Goal: Book appointment/travel/reservation

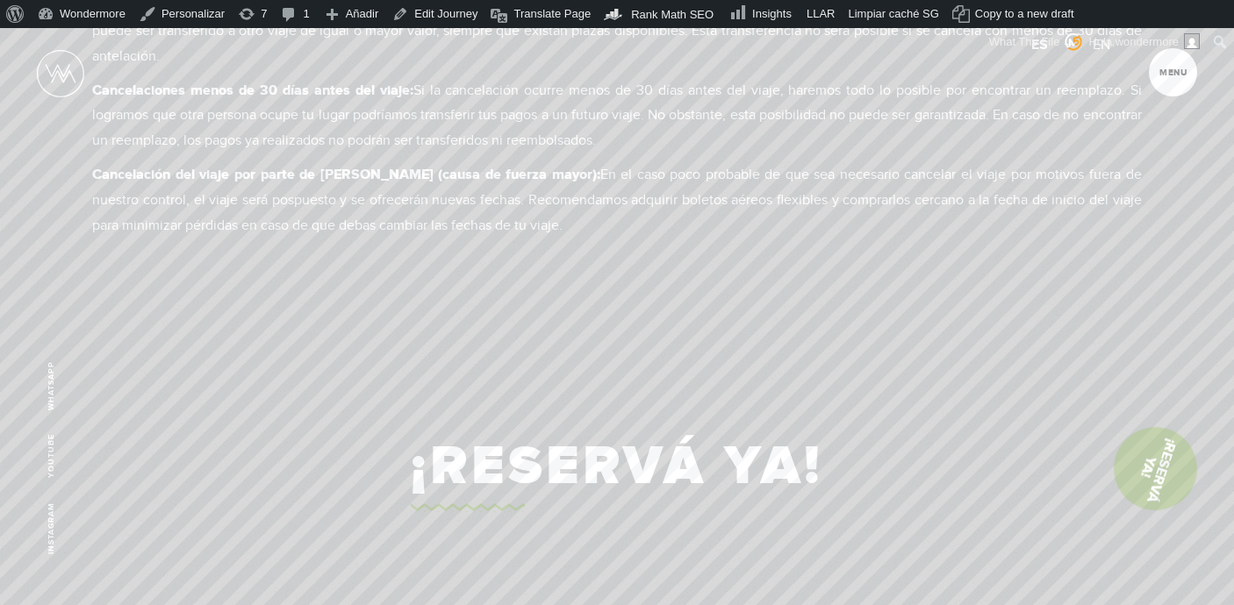
scroll to position [9531, 0]
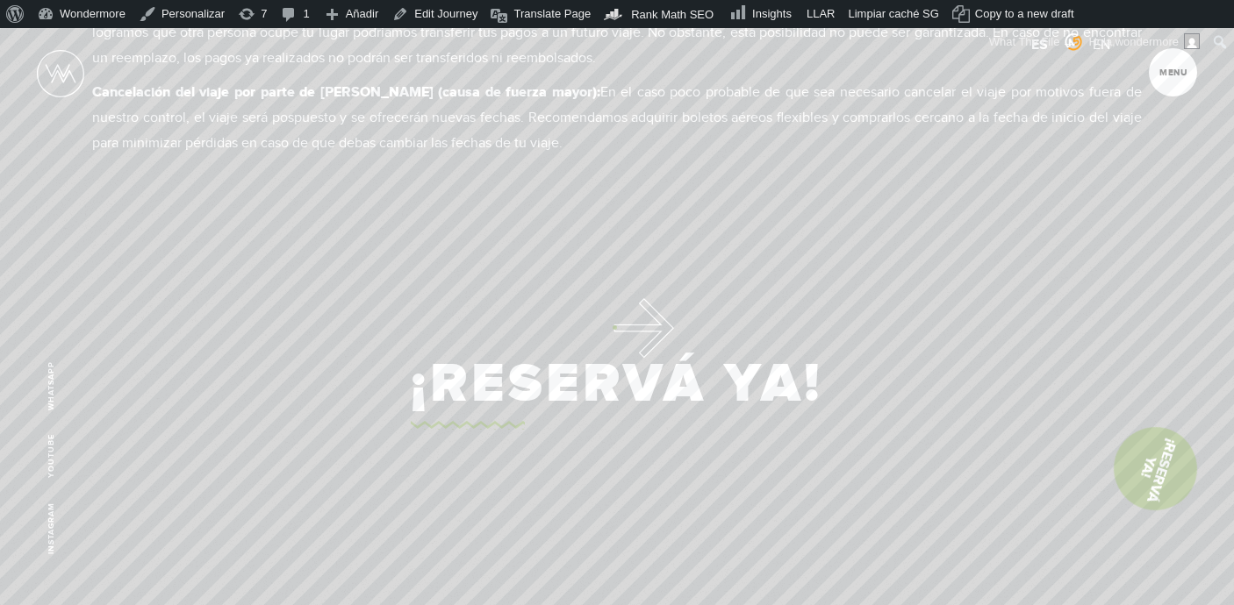
click at [613, 340] on link "¡Reservá Ya!" at bounding box center [617, 385] width 412 height 90
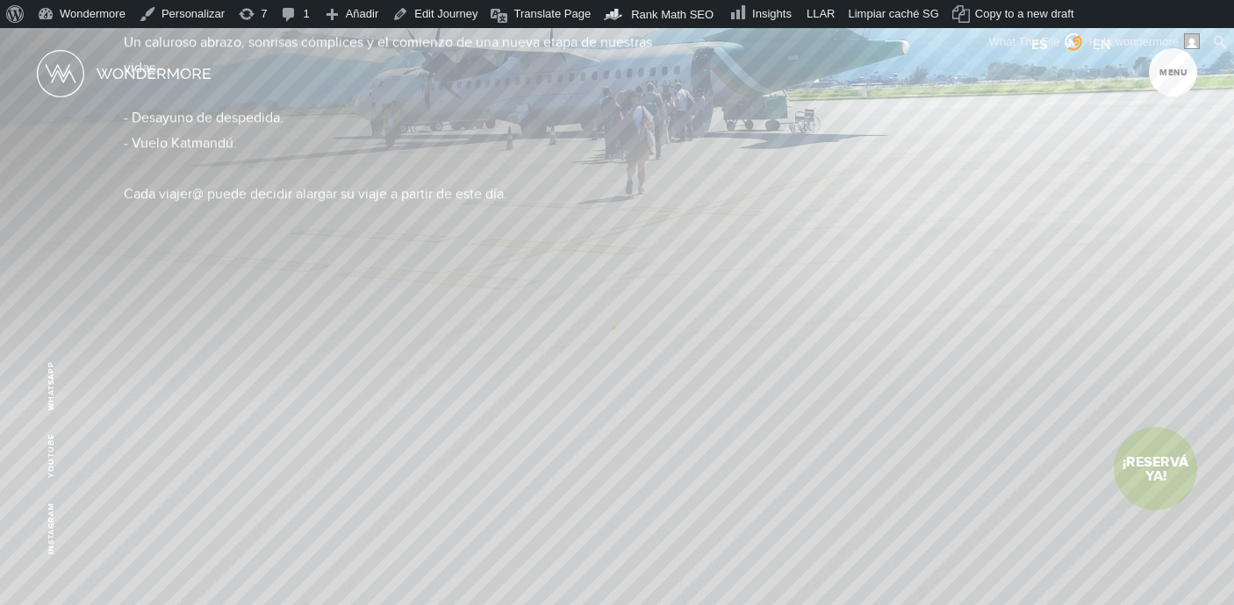
scroll to position [0, 0]
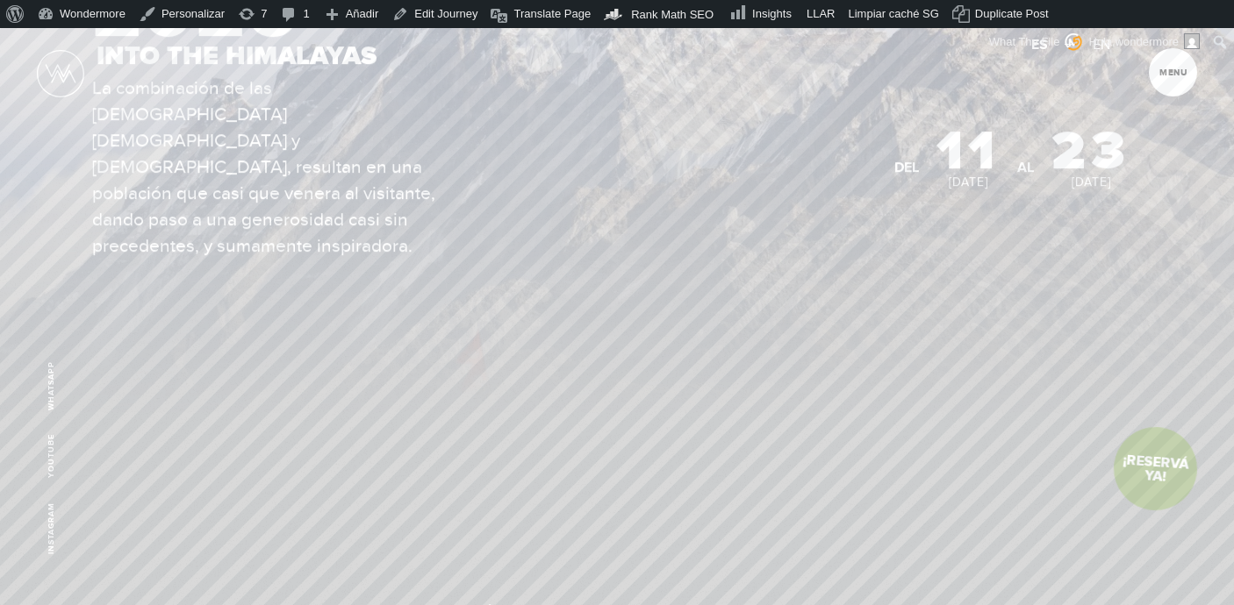
scroll to position [379, 0]
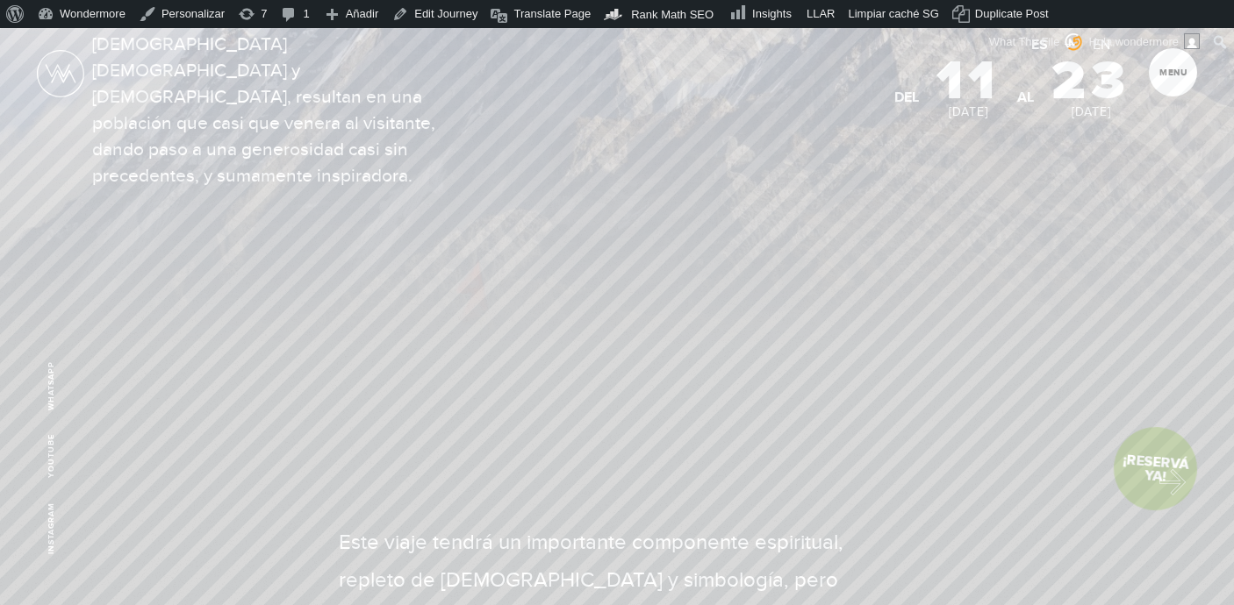
click at [1162, 476] on link "¡Reservá Ya!" at bounding box center [1155, 470] width 90 height 90
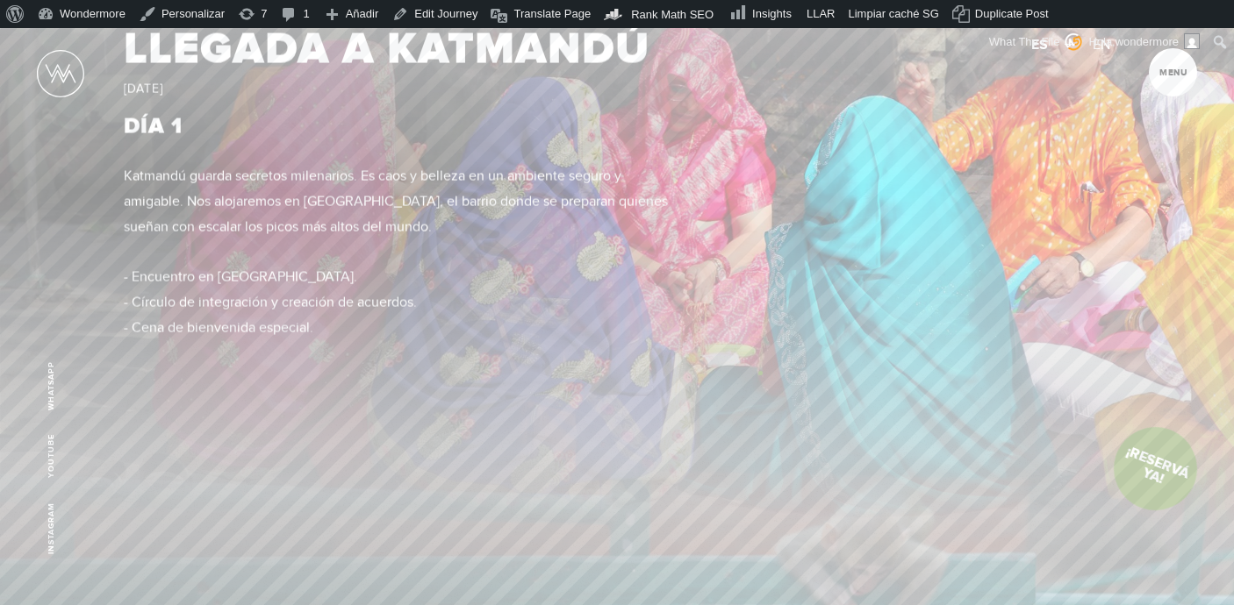
scroll to position [1907, 0]
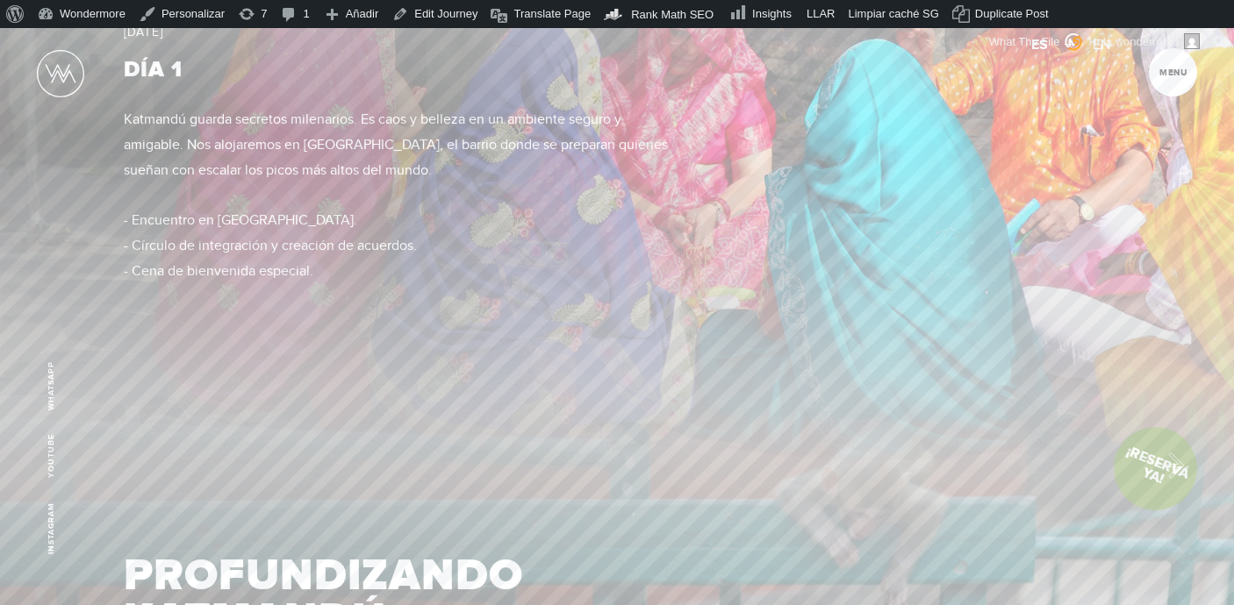
click at [1162, 462] on link "¡Reservá Ya!" at bounding box center [1155, 469] width 108 height 108
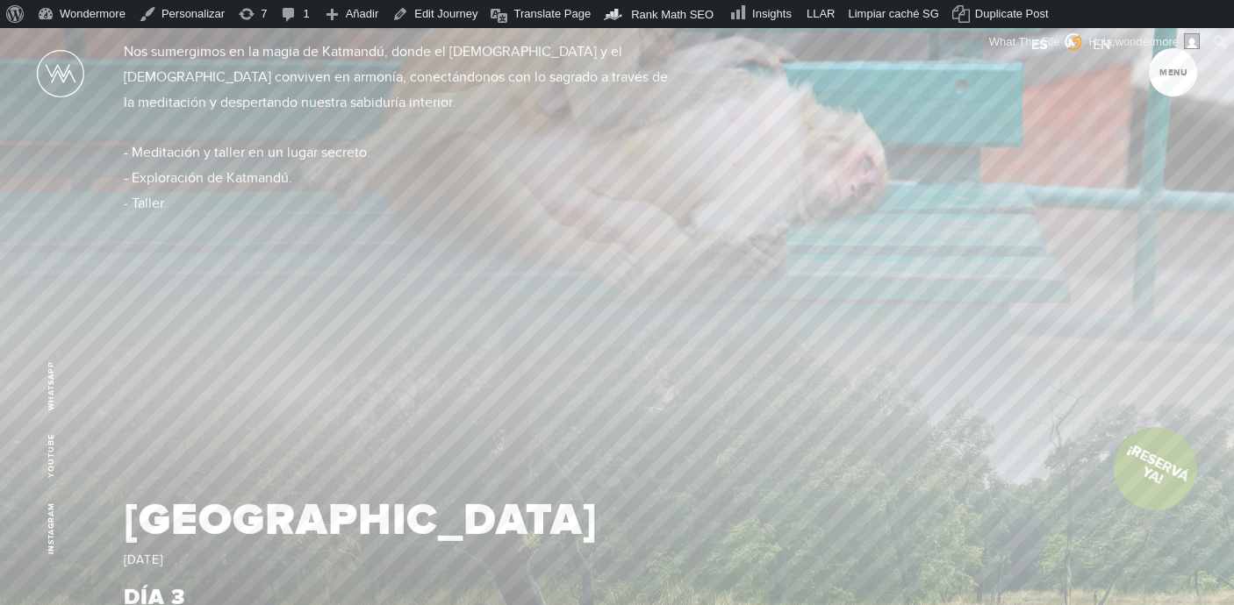
scroll to position [2172, 0]
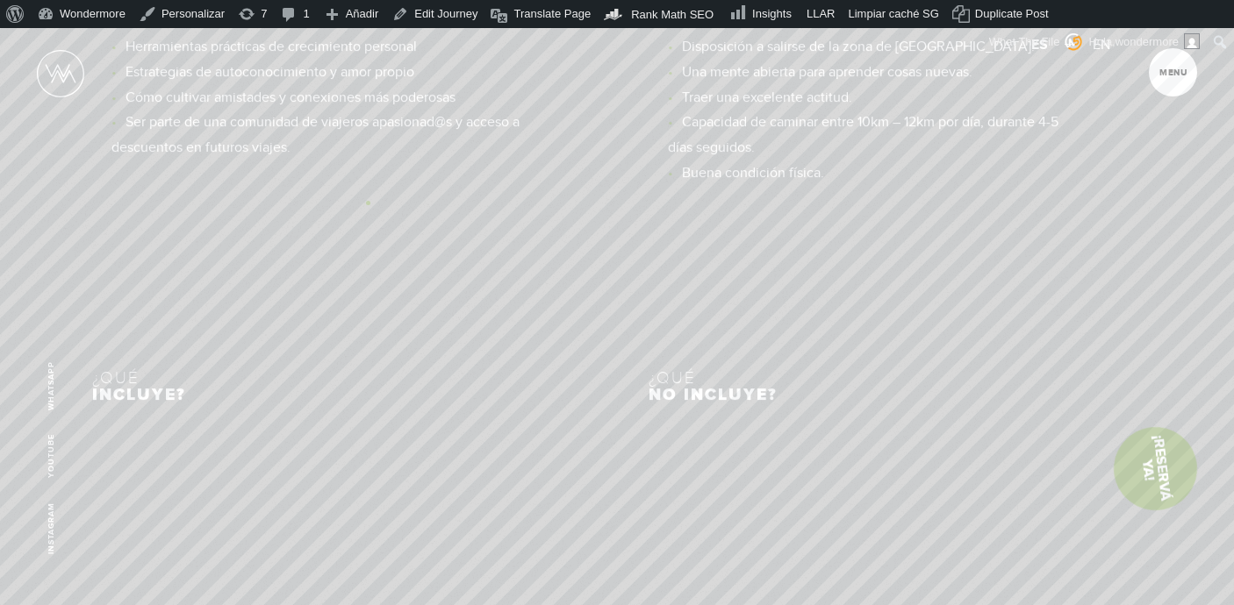
scroll to position [7300, 0]
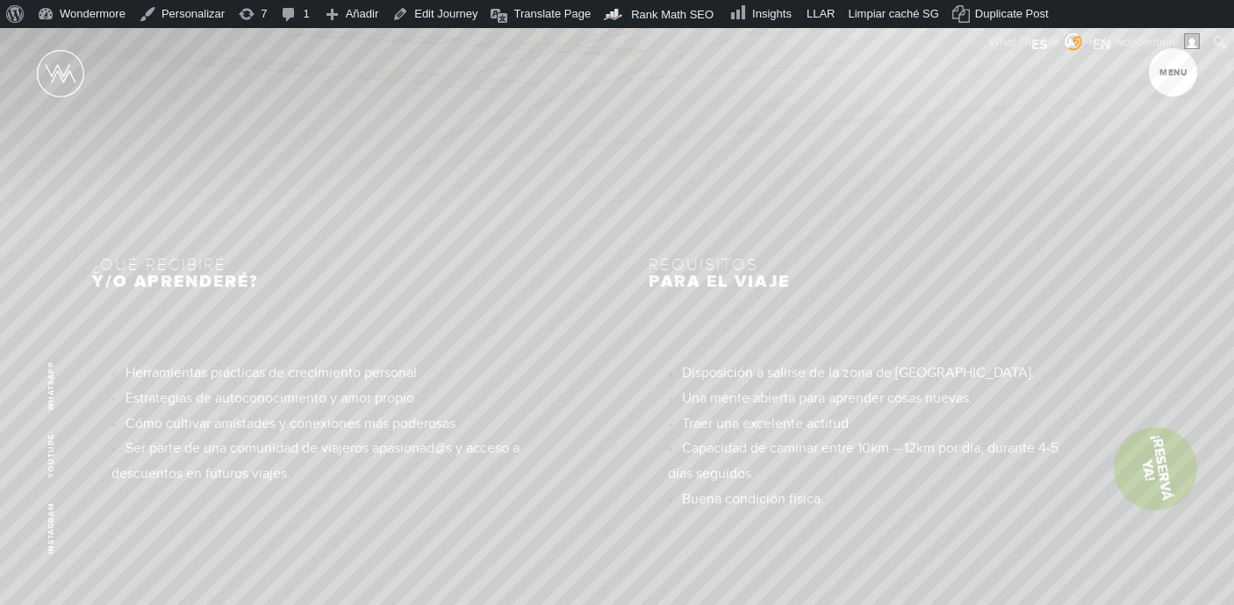
scroll to position [7104, 0]
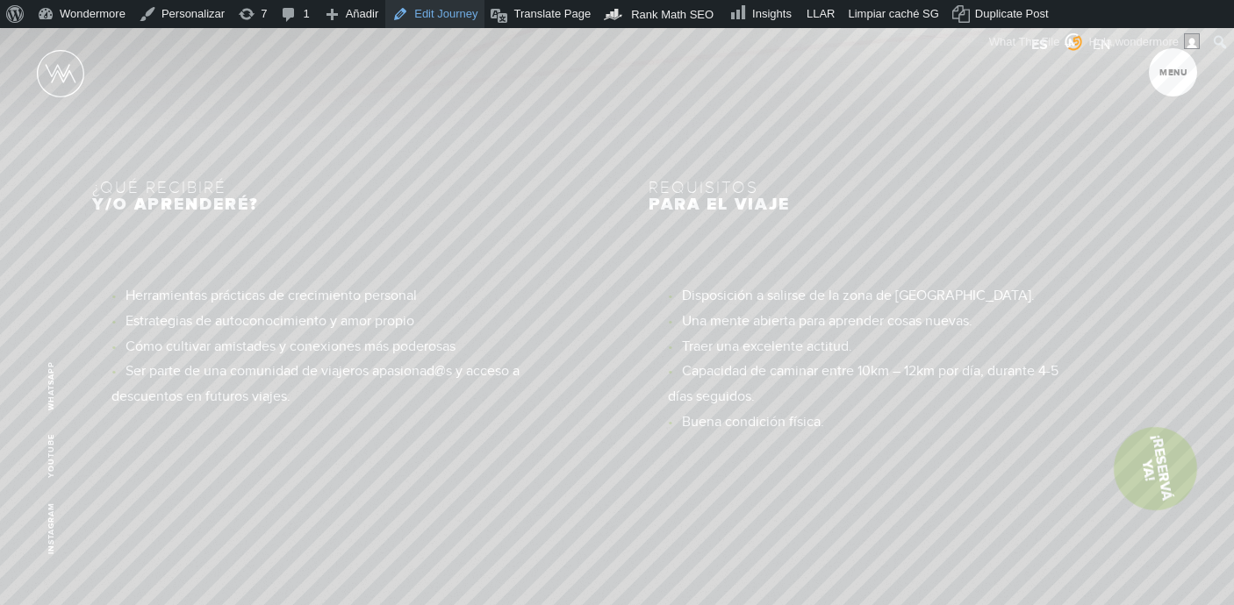
click at [447, 11] on link "Edit Journey" at bounding box center [434, 14] width 99 height 28
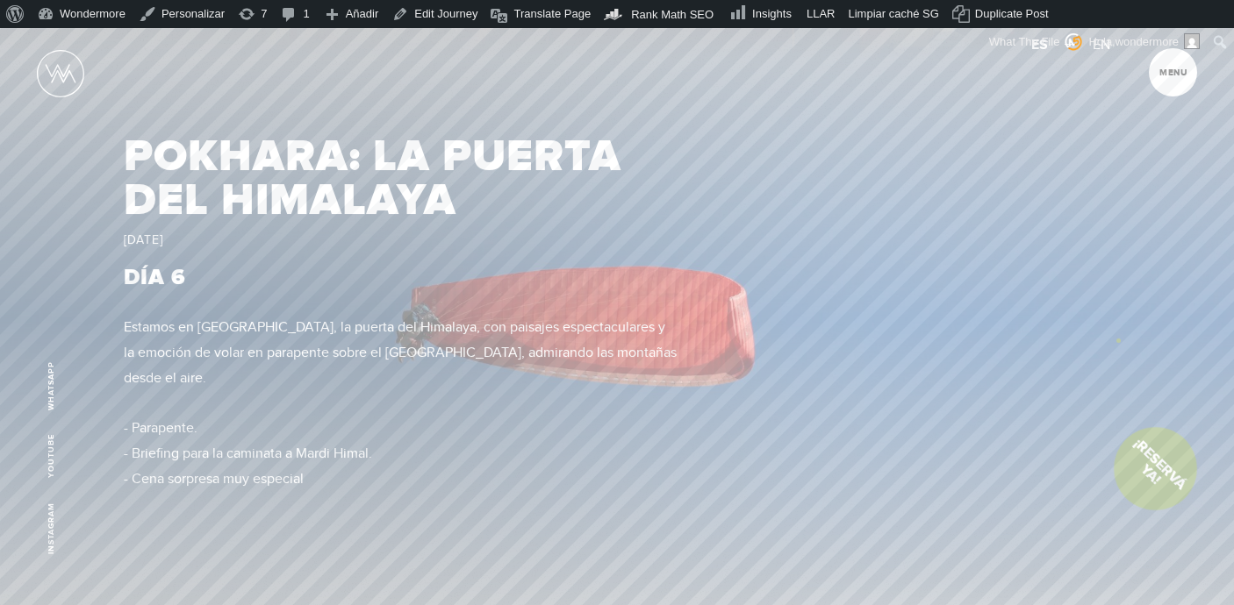
scroll to position [3553, 0]
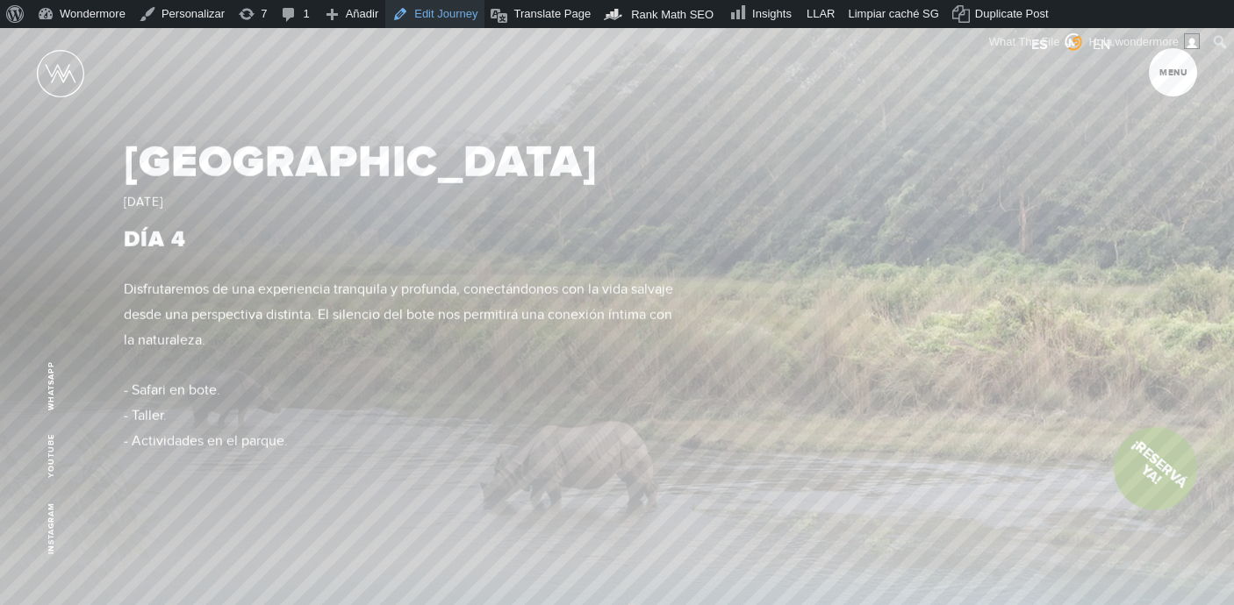
click at [435, 3] on link "Edit Journey" at bounding box center [434, 14] width 99 height 28
